Goal: Task Accomplishment & Management: Use online tool/utility

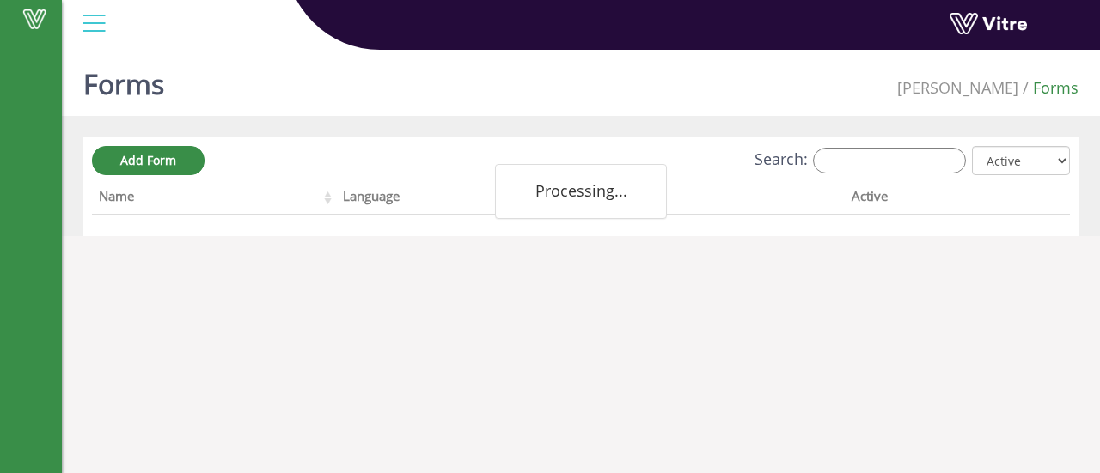
click at [860, 157] on input "Search:" at bounding box center [889, 161] width 153 height 26
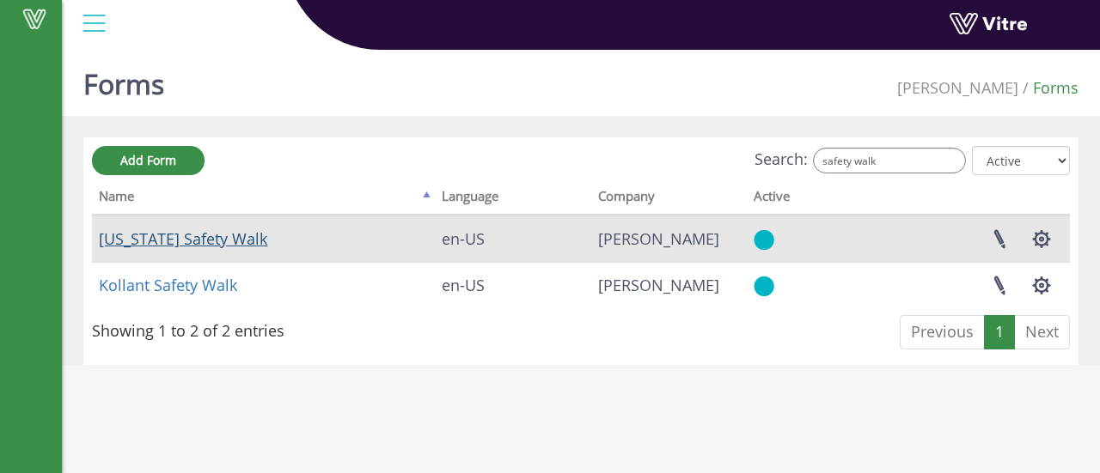
type input "safety walk"
click at [180, 243] on link "Georgia Safety Walk" at bounding box center [183, 239] width 168 height 21
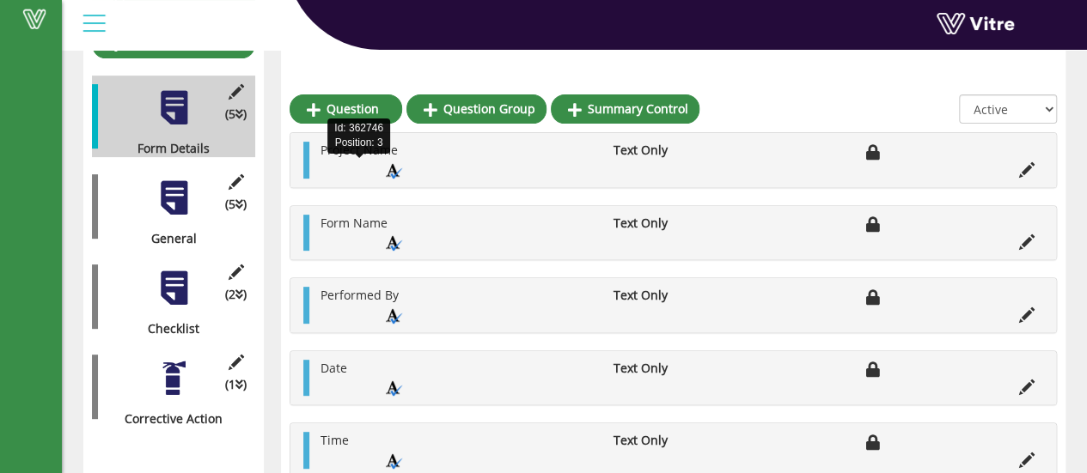
scroll to position [262, 0]
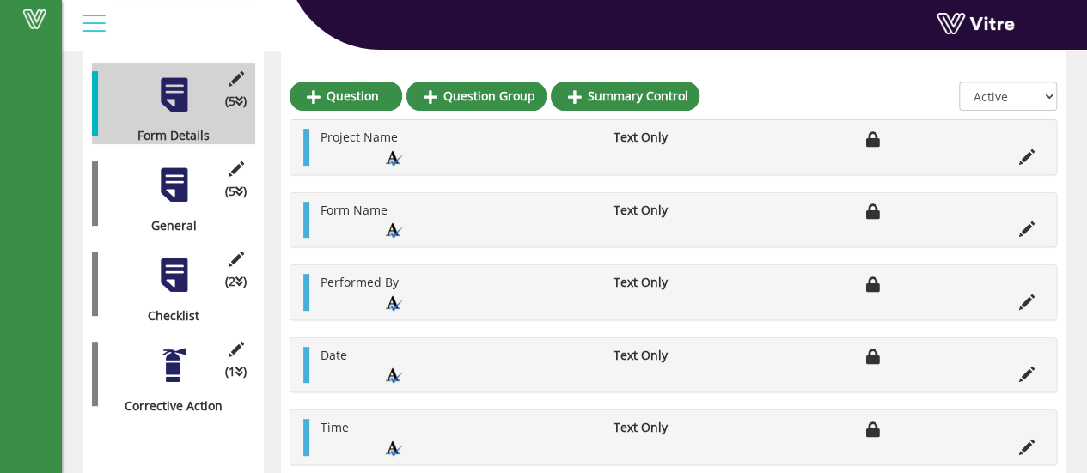
click at [180, 183] on div at bounding box center [174, 185] width 39 height 39
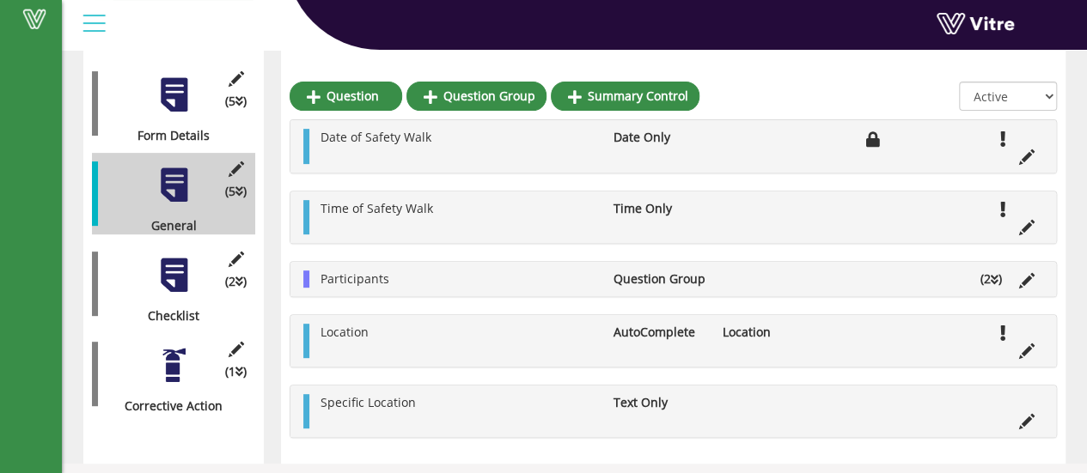
click at [168, 266] on div at bounding box center [174, 275] width 39 height 39
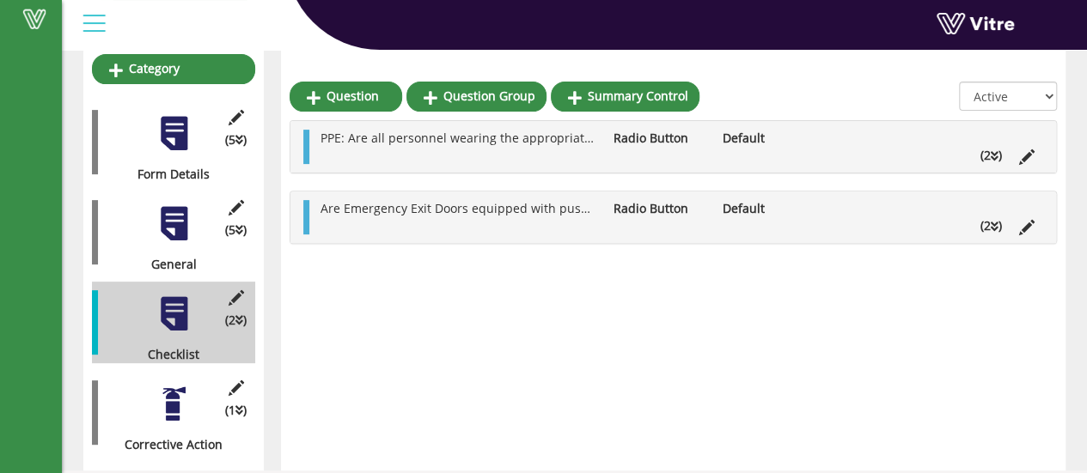
click at [176, 385] on div at bounding box center [174, 404] width 39 height 39
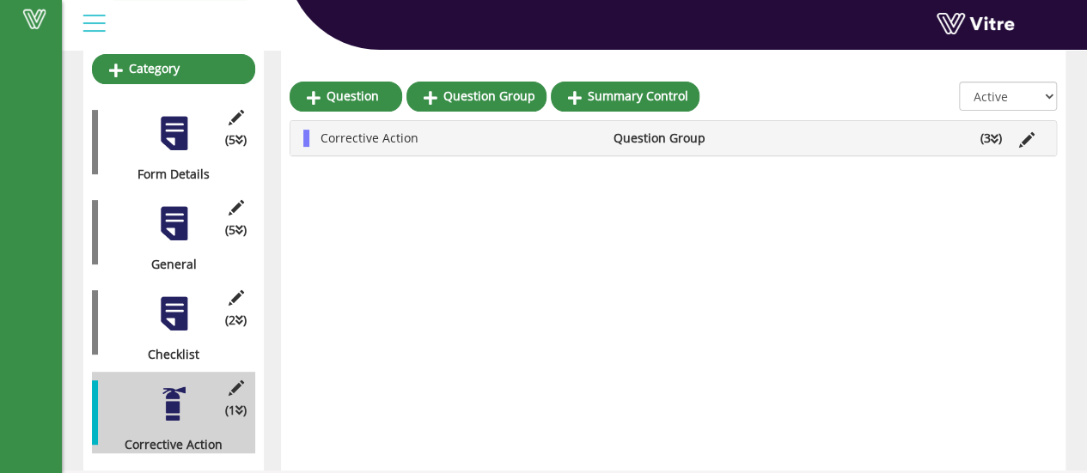
click at [177, 310] on div at bounding box center [174, 314] width 39 height 39
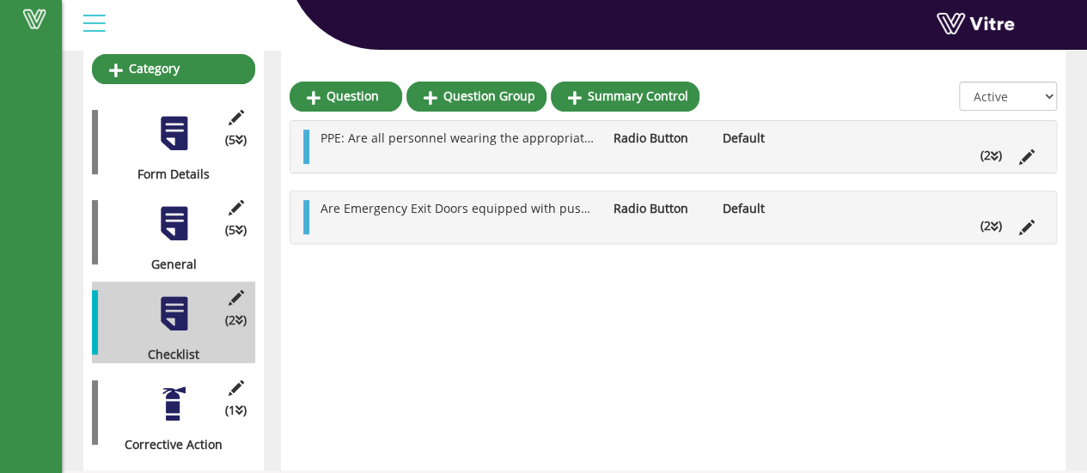
click at [991, 223] on icon at bounding box center [995, 227] width 8 height 12
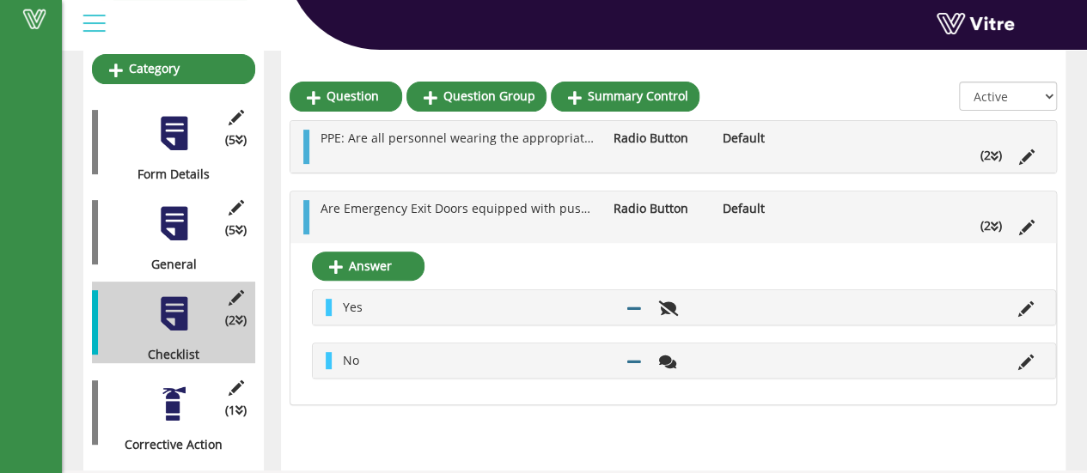
click at [991, 223] on icon at bounding box center [995, 227] width 8 height 12
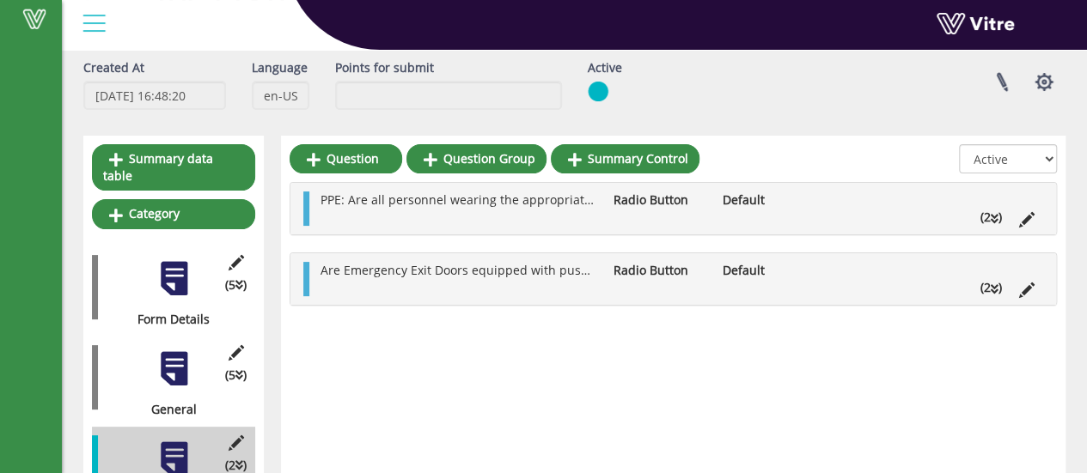
scroll to position [0, 0]
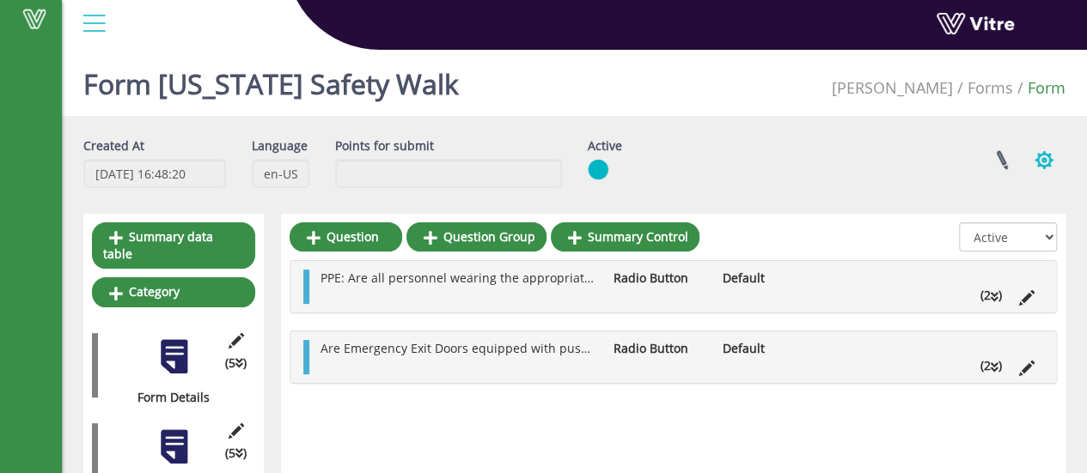
click at [1045, 164] on button "button" at bounding box center [1044, 160] width 43 height 46
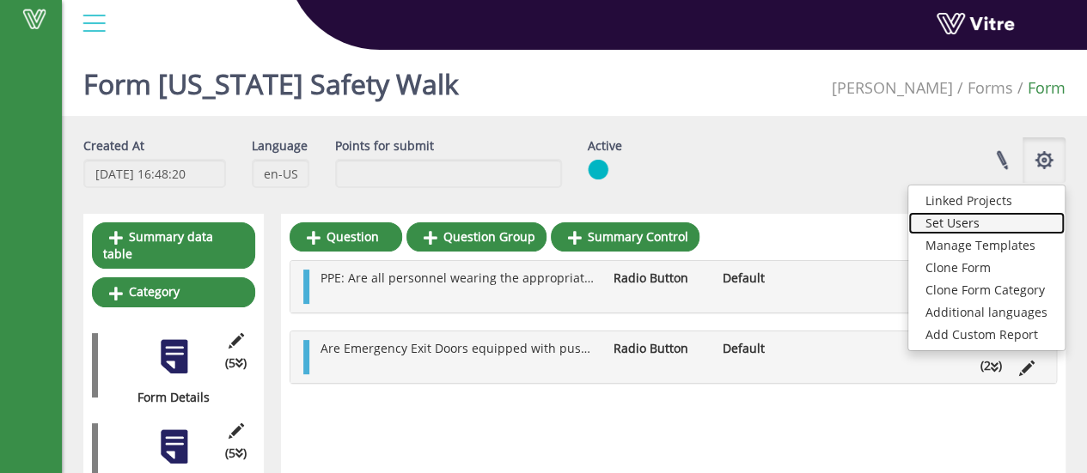
click at [968, 221] on link "Set Users" at bounding box center [986, 223] width 156 height 22
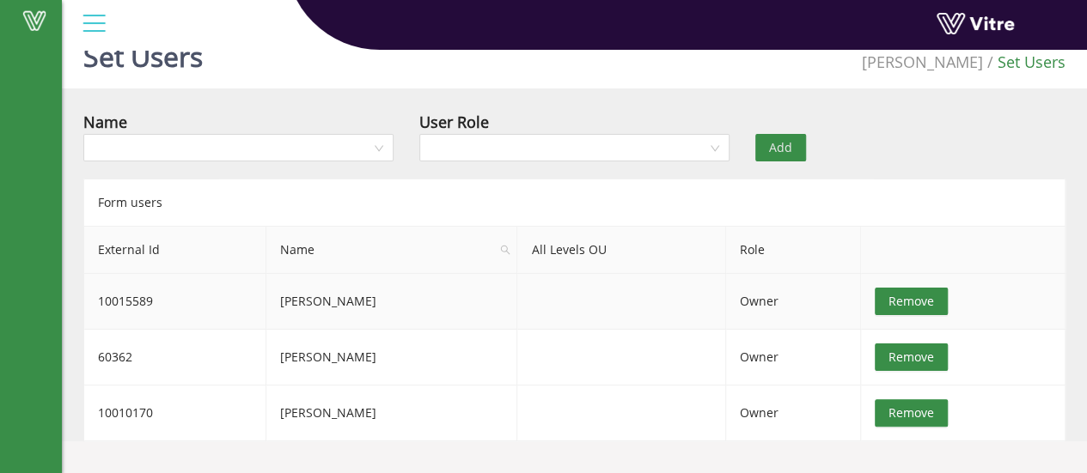
scroll to position [43, 0]
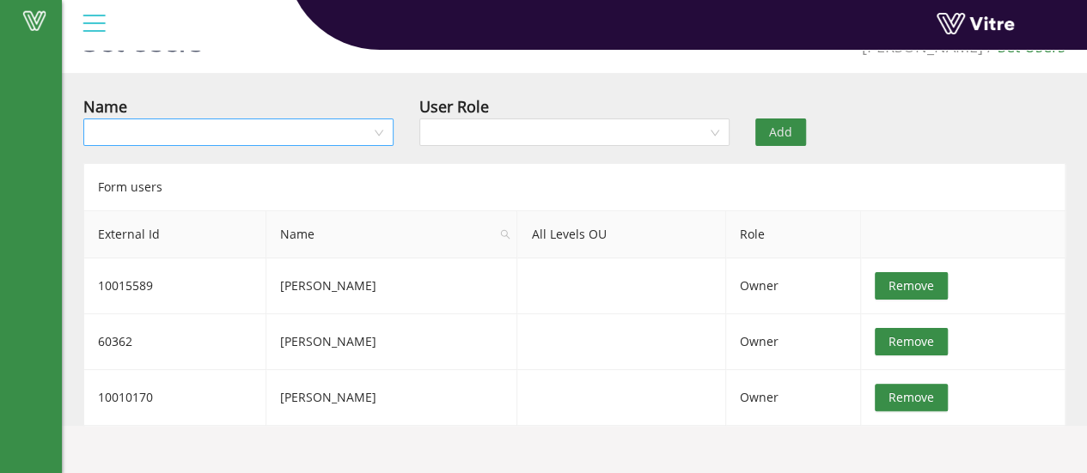
click at [229, 132] on input "search" at bounding box center [233, 132] width 278 height 26
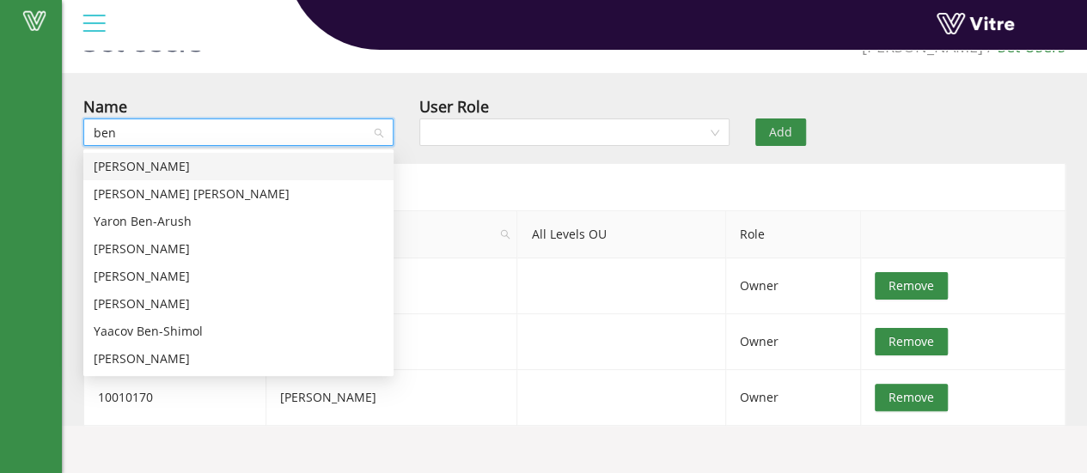
type input "[PERSON_NAME]"
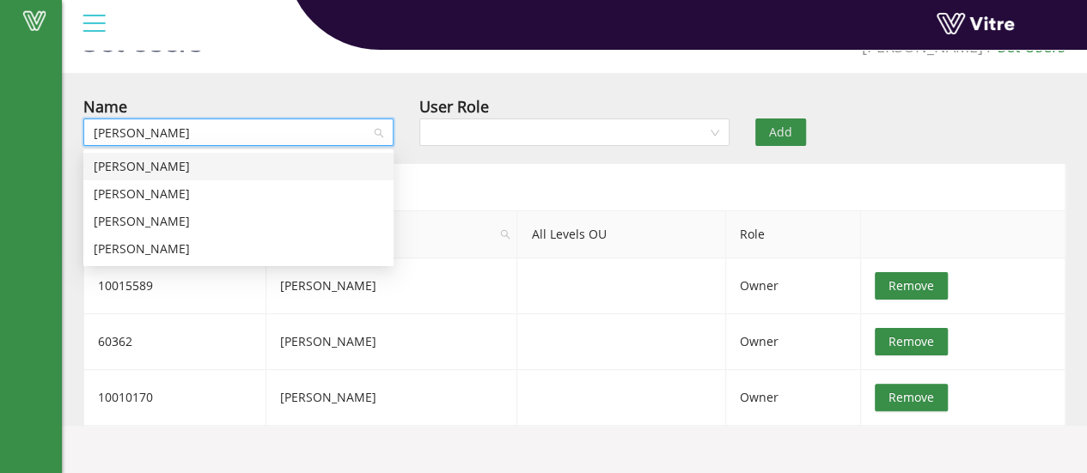
click at [194, 162] on div "[PERSON_NAME]" at bounding box center [239, 166] width 290 height 19
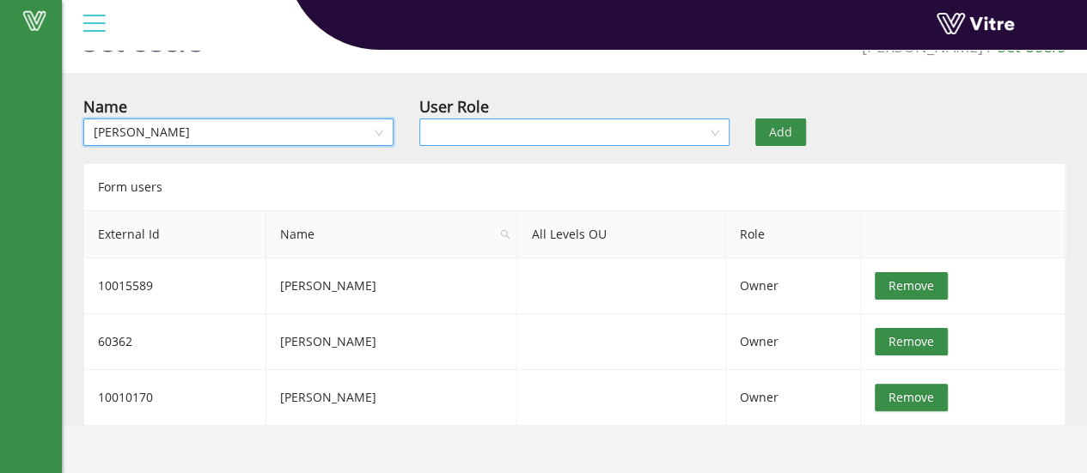
click at [506, 134] on input "search" at bounding box center [569, 132] width 278 height 26
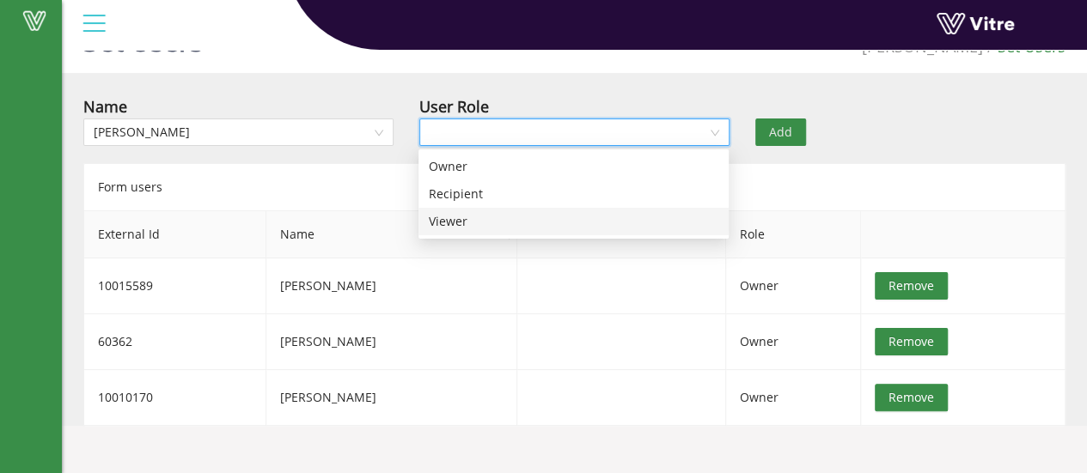
click at [451, 219] on div "Viewer" at bounding box center [574, 221] width 290 height 19
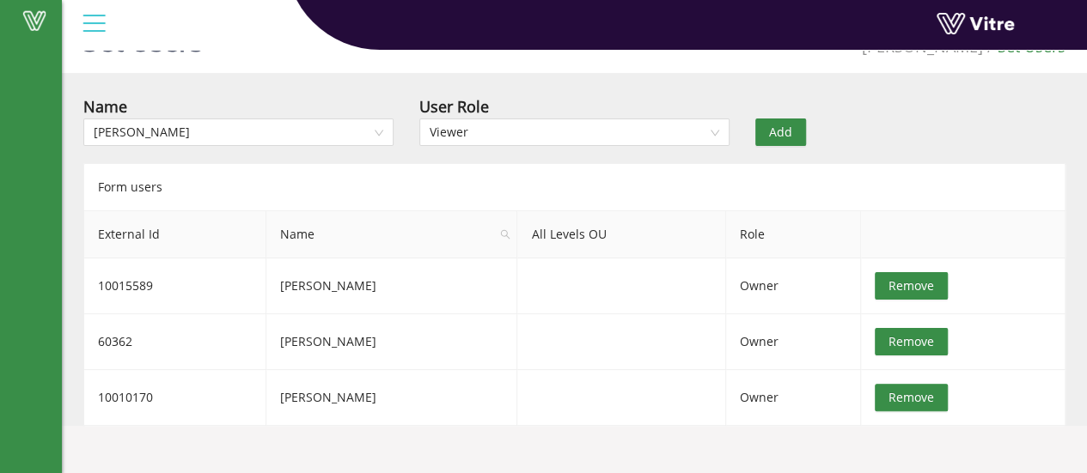
click at [784, 133] on span "Add" at bounding box center [780, 132] width 23 height 19
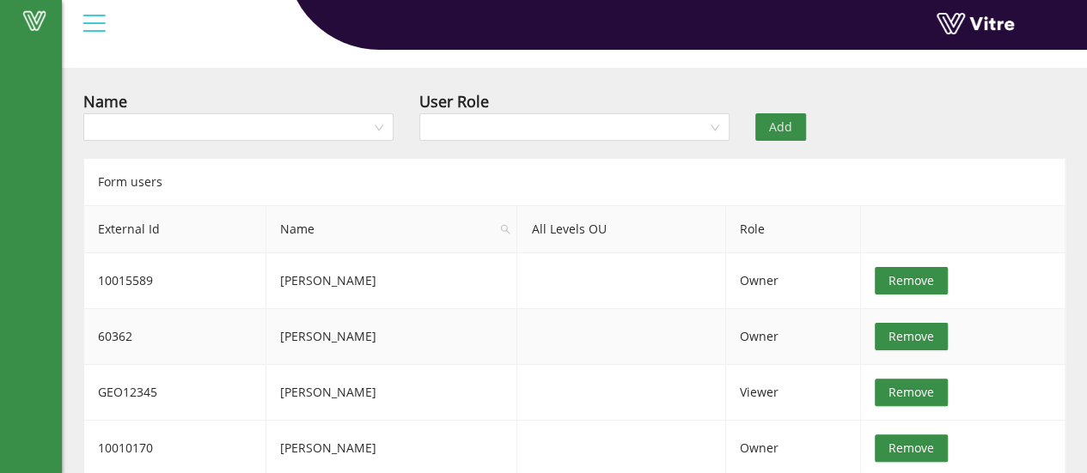
scroll to position [49, 0]
